Goal: Find contact information: Find contact information

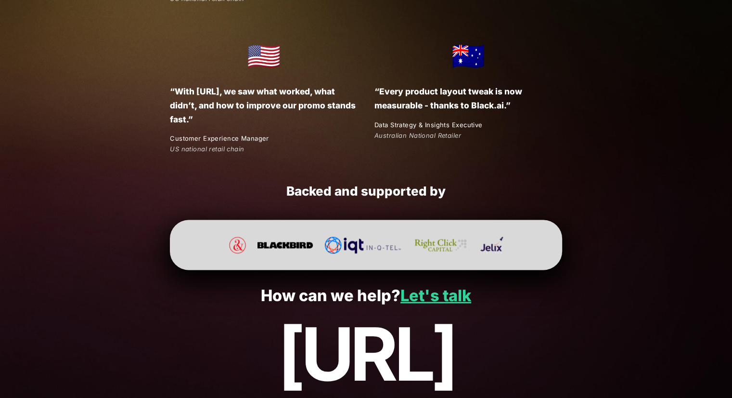
scroll to position [1771, 0]
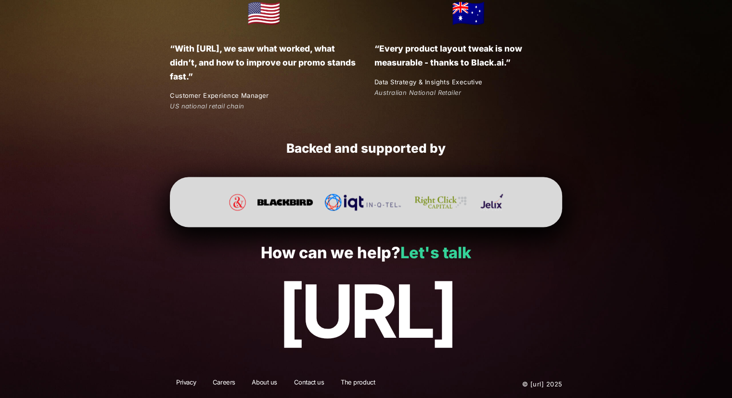
click at [436, 257] on link "Let's talk" at bounding box center [435, 252] width 71 height 19
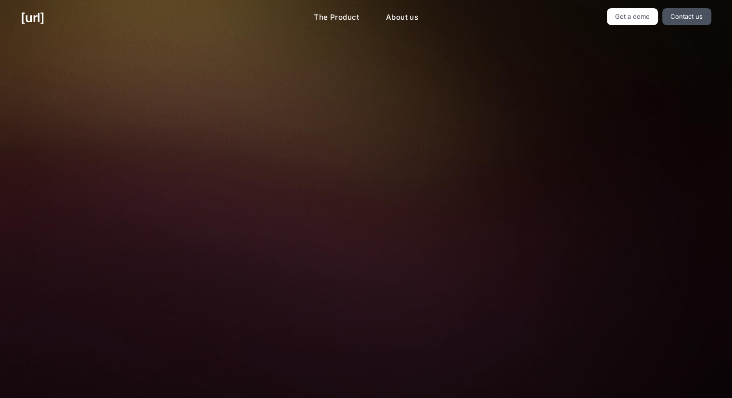
click at [369, 270] on div "[URL] The Product About us Get a demo Contact us Turn your cameras into AI agen…" at bounding box center [366, 278] width 434 height 557
click at [369, 270] on div at bounding box center [451, 224] width 205 height 321
